Goal: Navigation & Orientation: Find specific page/section

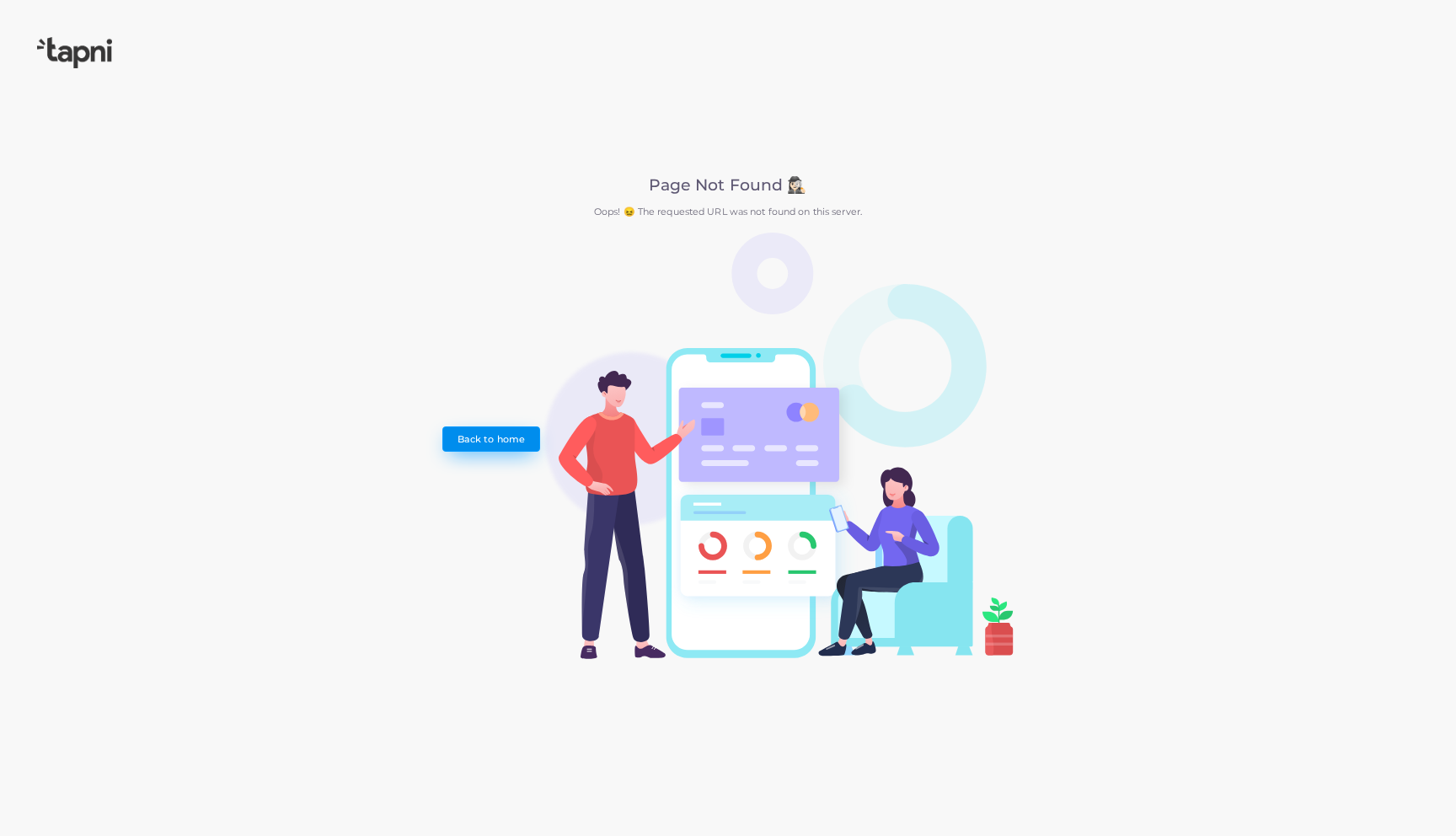
click at [522, 442] on link "Back to home" at bounding box center [490, 438] width 97 height 26
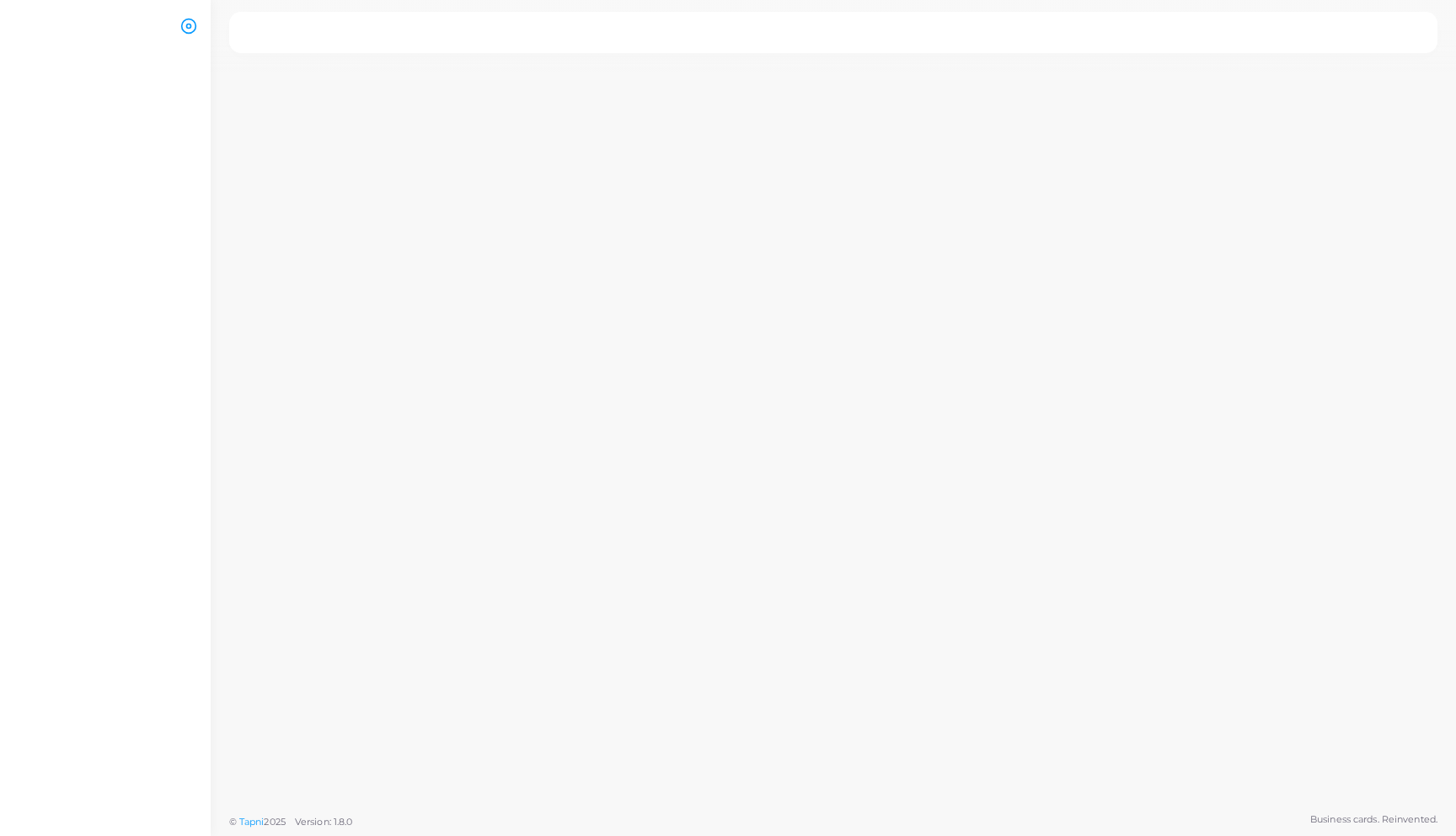
click at [195, 236] on ul at bounding box center [105, 447] width 211 height 795
click at [187, 29] on icon at bounding box center [189, 27] width 17 height 17
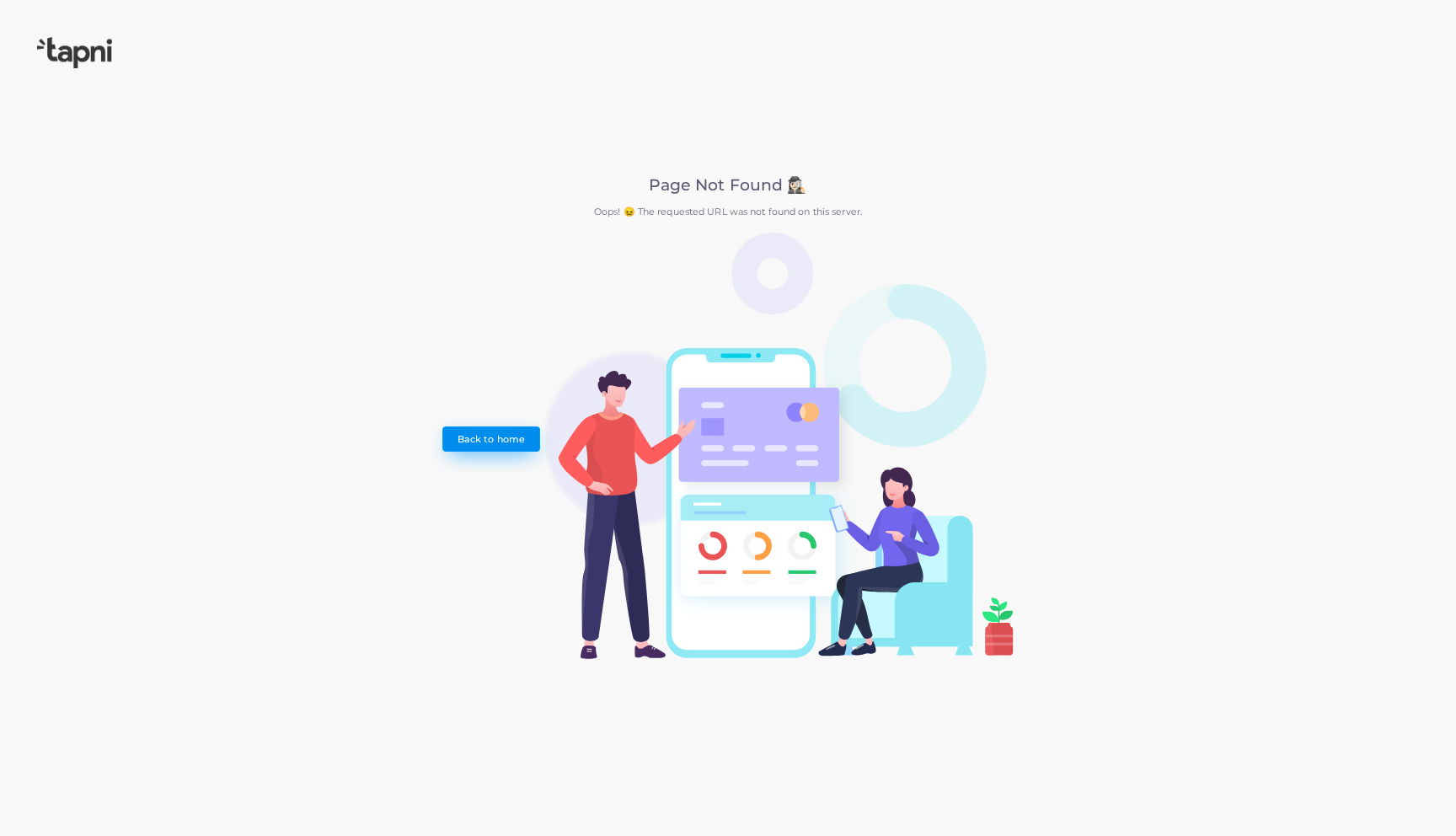
click at [500, 434] on link "Back to home" at bounding box center [490, 438] width 97 height 26
click at [321, 8] on div "Page Not Found 🕵🏻‍♀️ Oops! 😖 The requested URL was not found on this server. Ba…" at bounding box center [728, 418] width 1456 height 836
click at [63, 65] on img at bounding box center [74, 52] width 75 height 31
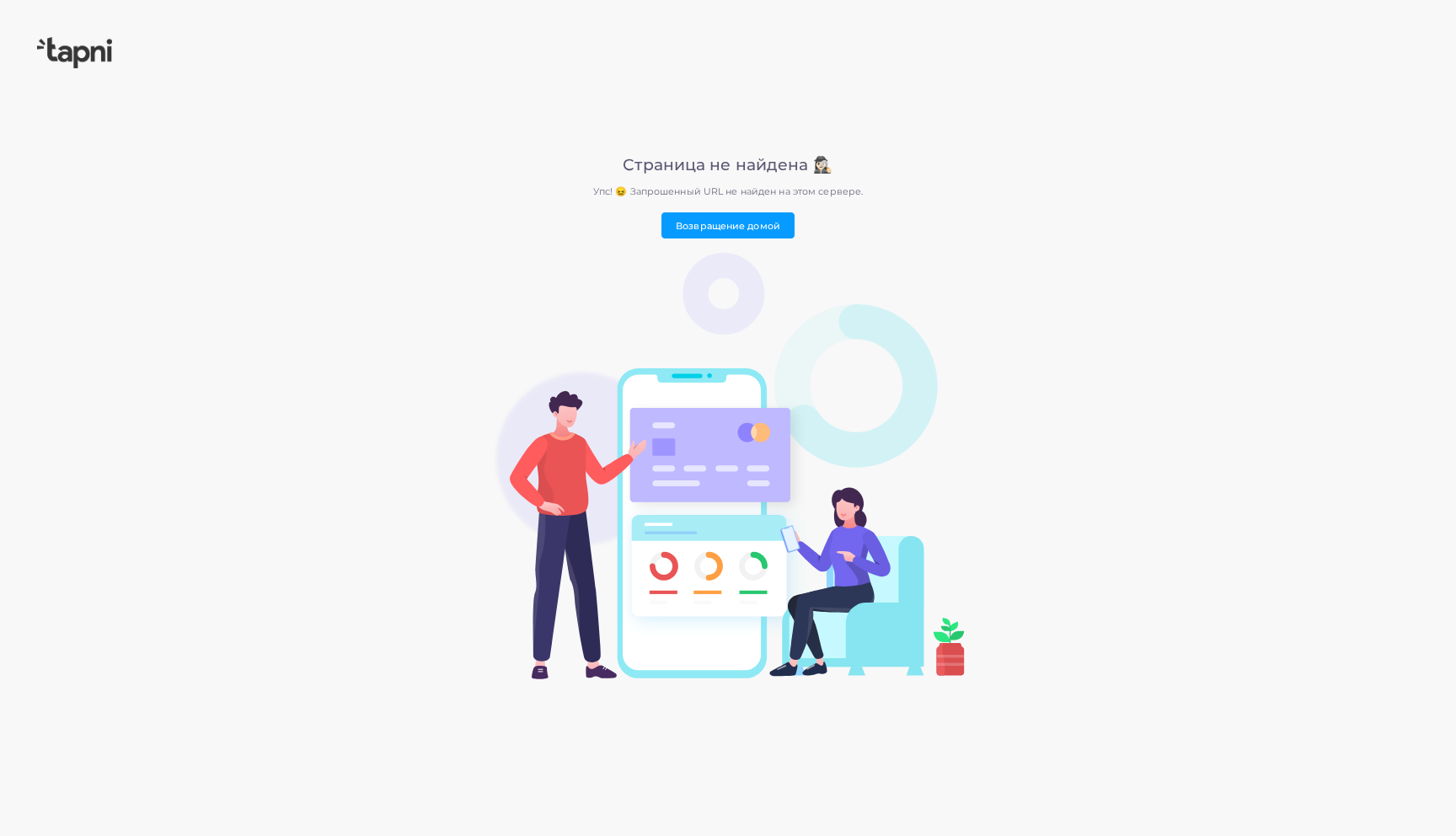
click at [901, 179] on div "Страница не найдена 🕵🏻‍♀️ Упс! 😖 Запрошенный URL не найден на этом сервере. Воз…" at bounding box center [728, 418] width 577 height 524
click at [731, 228] on font "Возвращение домой" at bounding box center [728, 225] width 104 height 11
